Goal: Find specific page/section: Find specific page/section

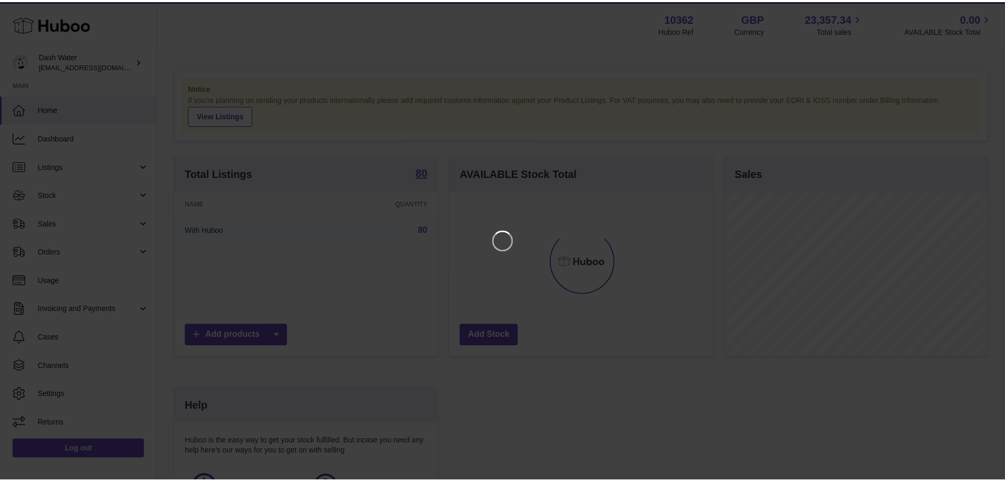
scroll to position [165, 266]
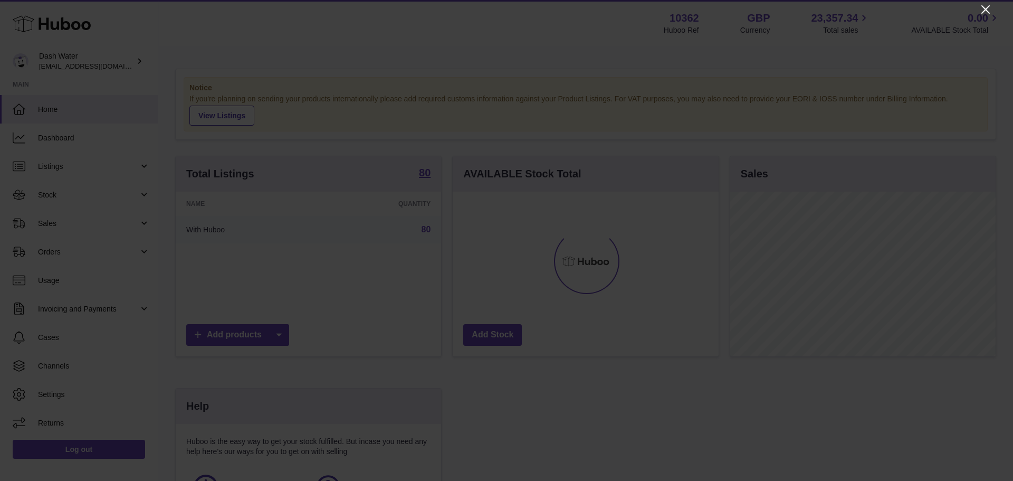
click at [981, 11] on icon "Close" at bounding box center [985, 9] width 13 height 13
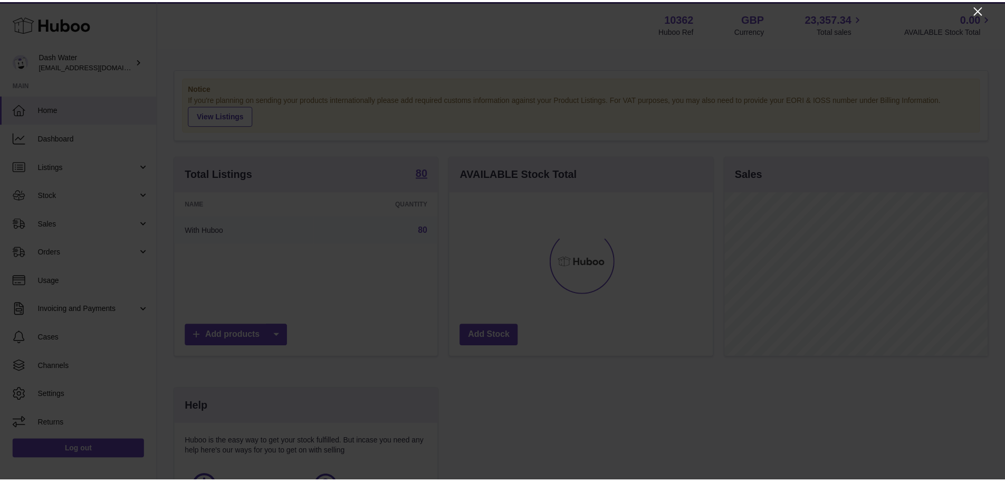
scroll to position [527308, 527210]
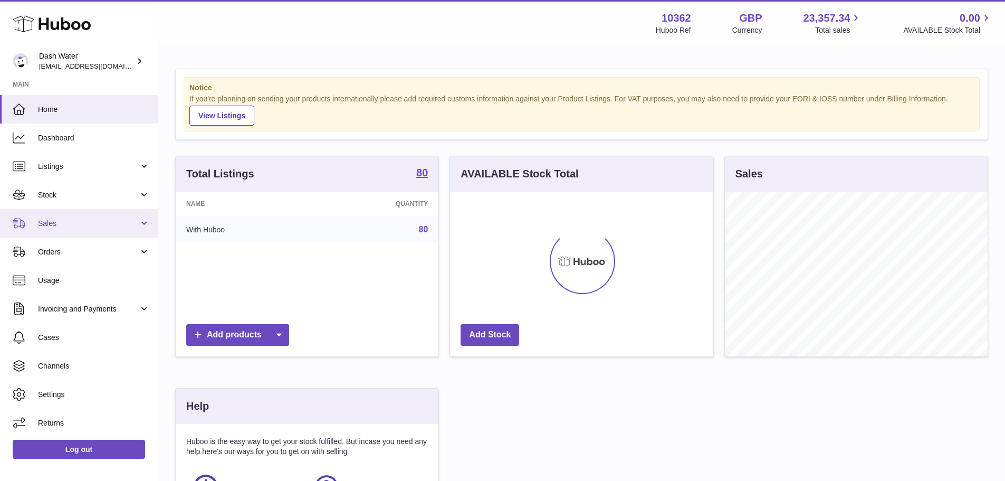
click at [65, 219] on span "Sales" at bounding box center [88, 223] width 101 height 10
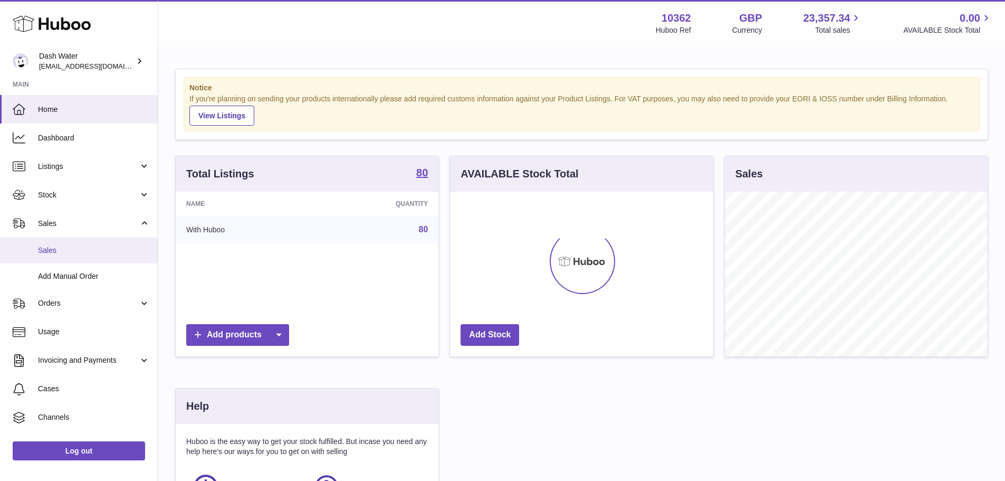
click at [58, 252] on span "Sales" at bounding box center [94, 250] width 112 height 10
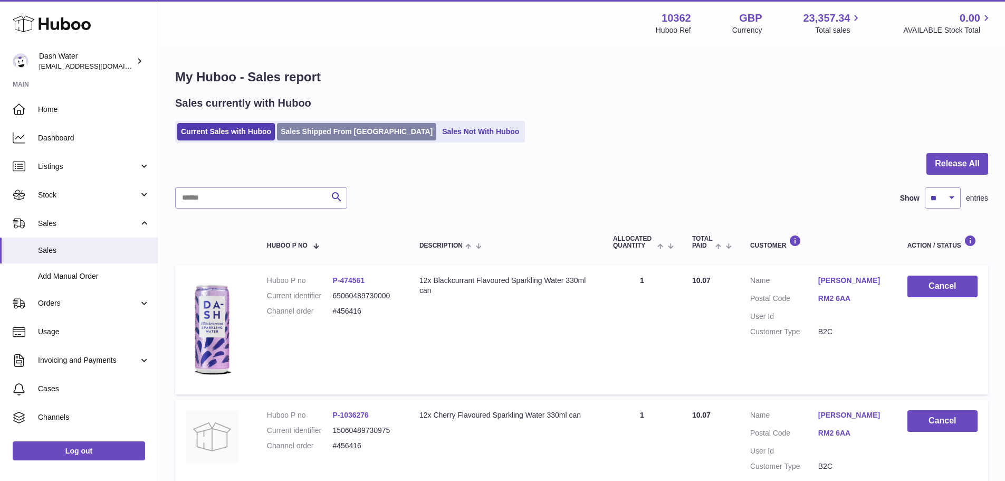
click at [335, 126] on link "Sales Shipped From [GEOGRAPHIC_DATA]" at bounding box center [356, 131] width 159 height 17
